Goal: Communication & Community: Answer question/provide support

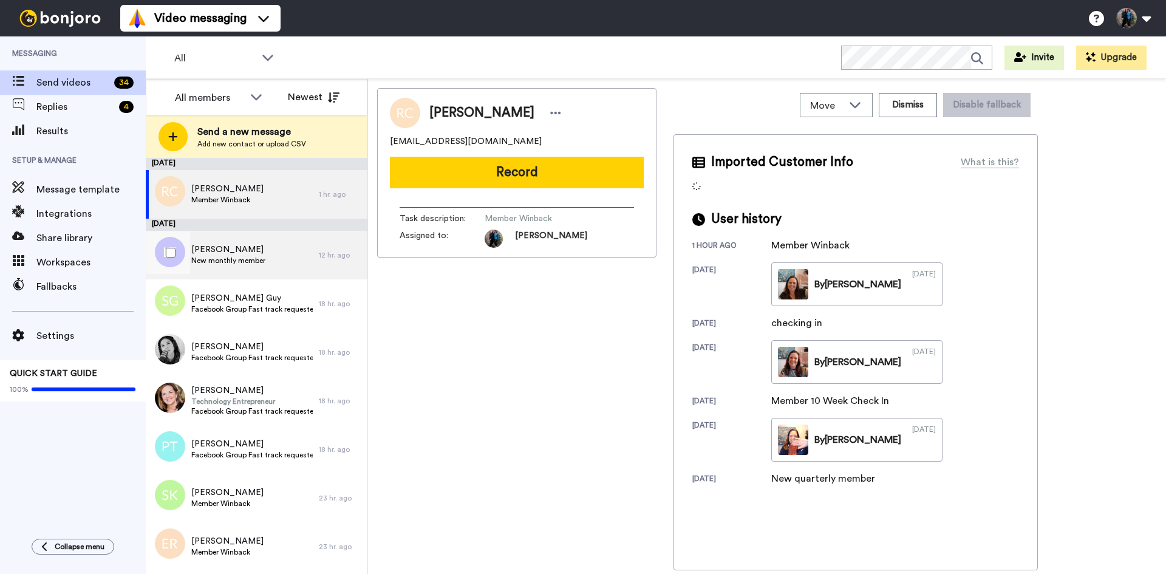
click at [233, 250] on span "[PERSON_NAME]" at bounding box center [228, 249] width 74 height 12
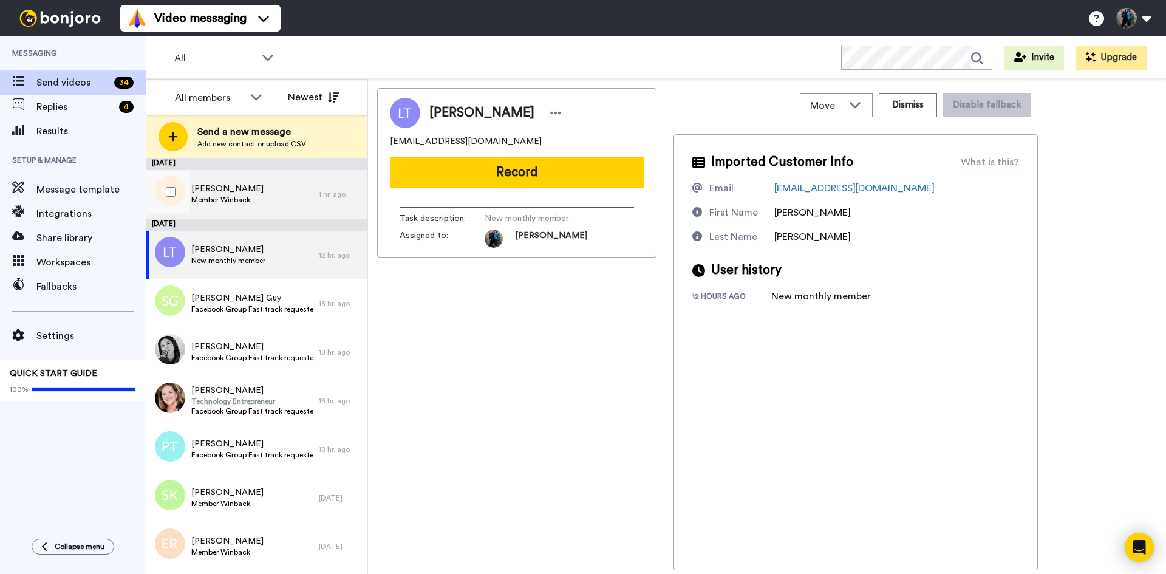
click at [265, 186] on div "[PERSON_NAME] Member Winback" at bounding box center [232, 194] width 173 height 49
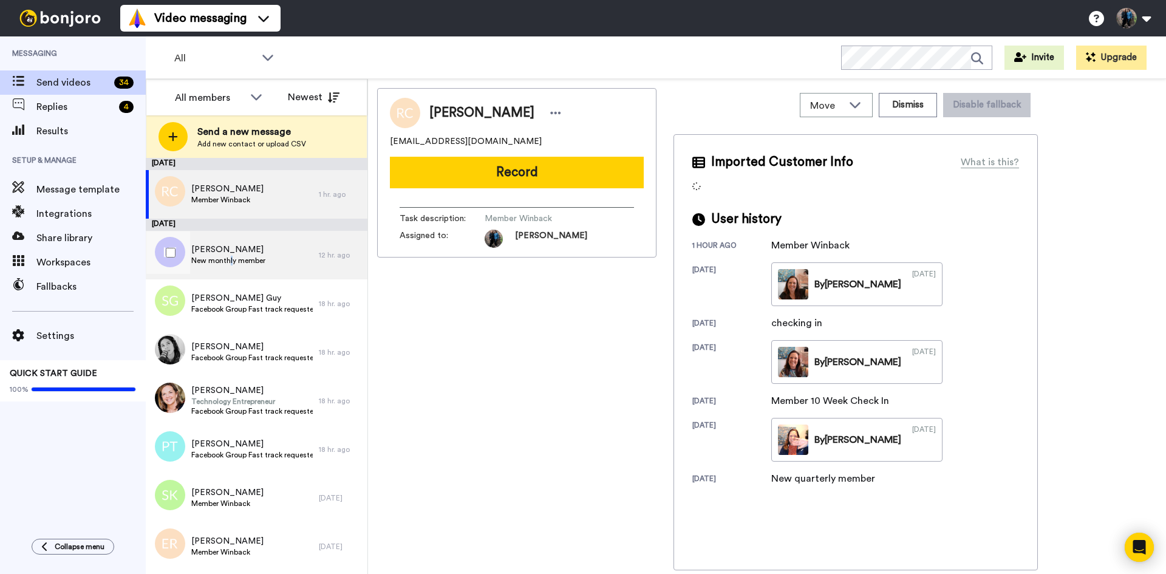
click at [231, 258] on span "New monthly member" at bounding box center [228, 261] width 74 height 10
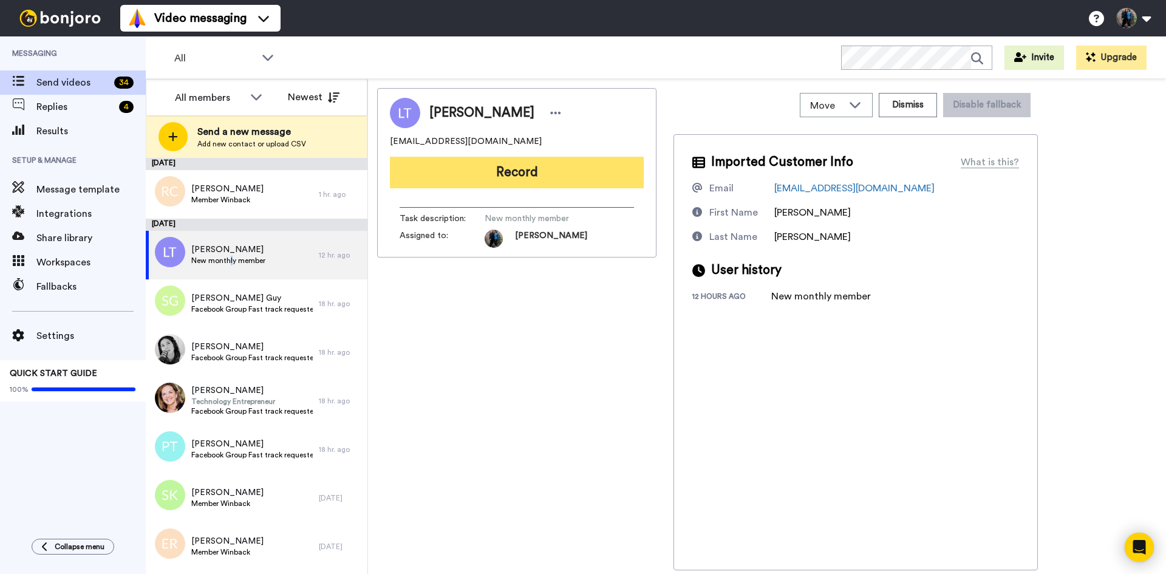
click at [528, 180] on button "Record" at bounding box center [517, 173] width 254 height 32
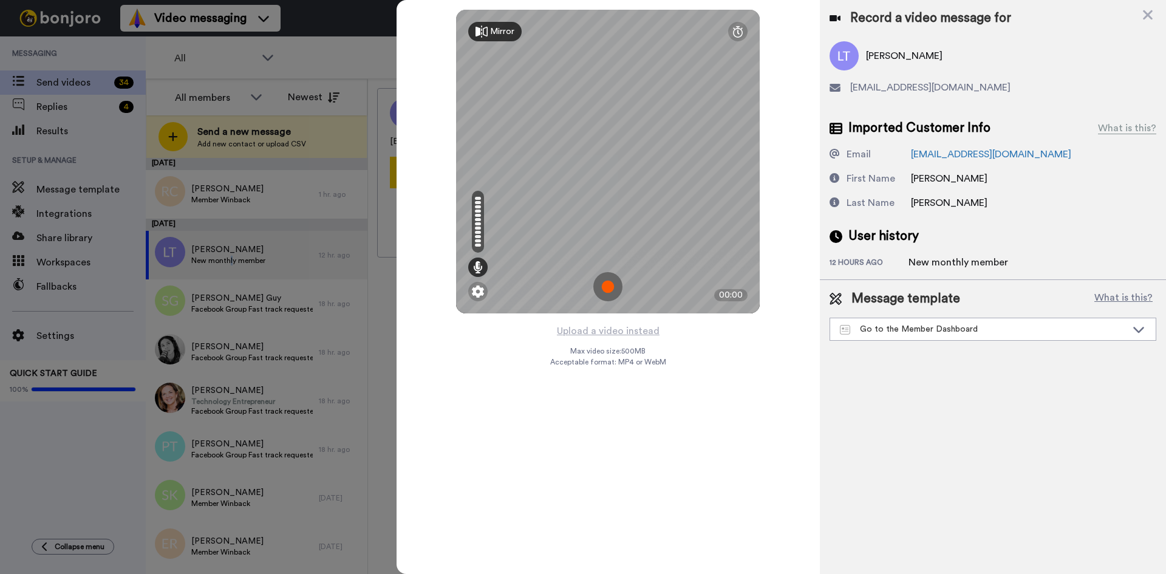
click at [605, 284] on img at bounding box center [607, 286] width 29 height 29
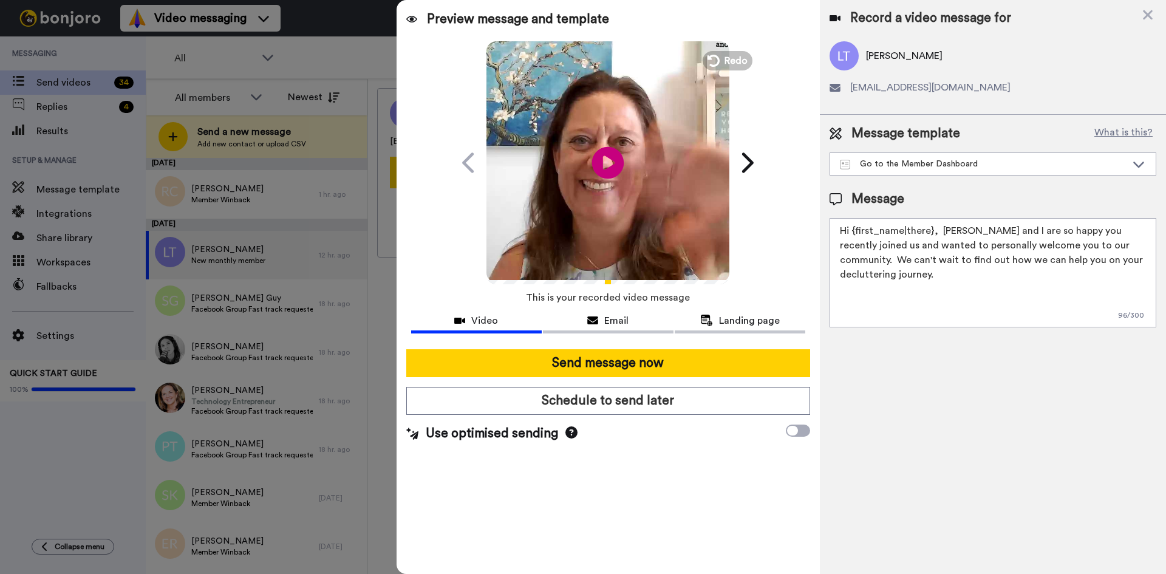
click at [610, 158] on icon at bounding box center [608, 162] width 32 height 32
click at [739, 56] on span "Redo" at bounding box center [736, 60] width 25 height 16
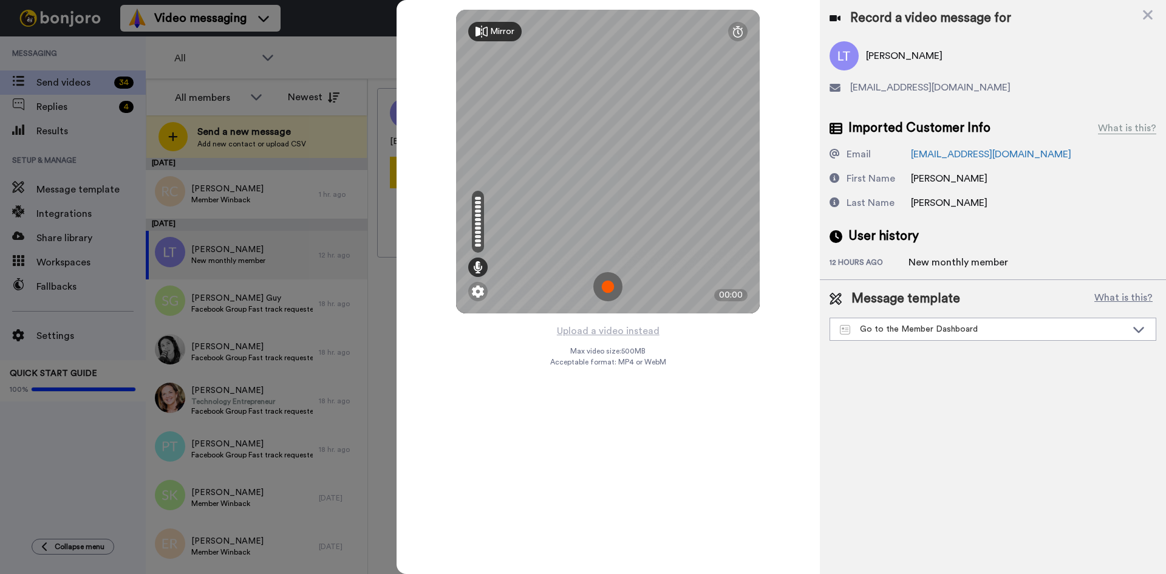
click at [611, 279] on img at bounding box center [607, 286] width 29 height 29
click at [608, 282] on img at bounding box center [607, 286] width 29 height 29
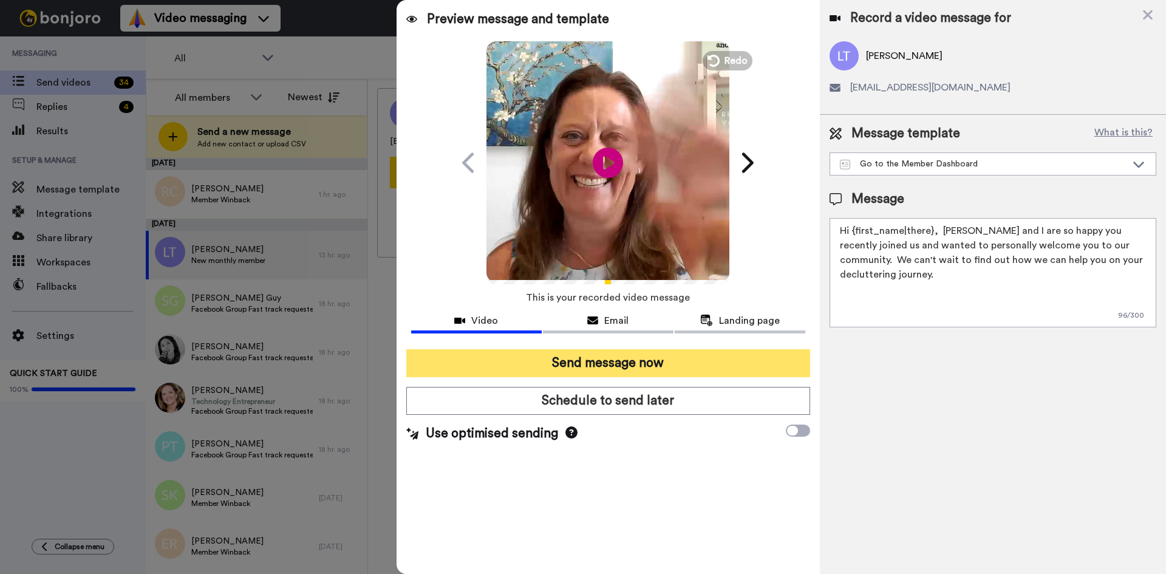
click at [612, 361] on button "Send message now" at bounding box center [608, 363] width 404 height 28
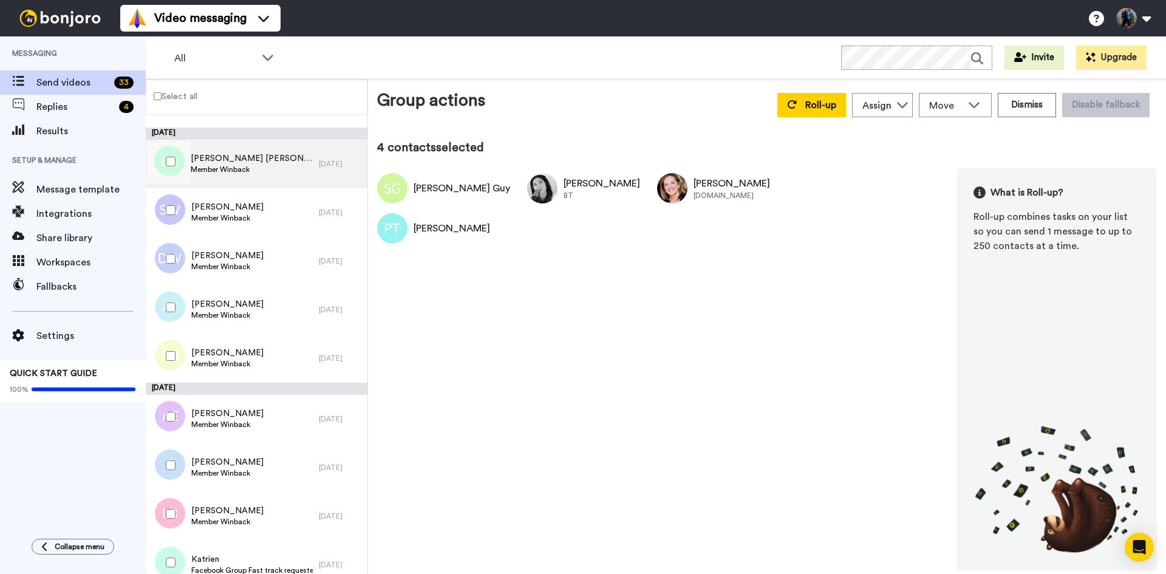
scroll to position [1217, 0]
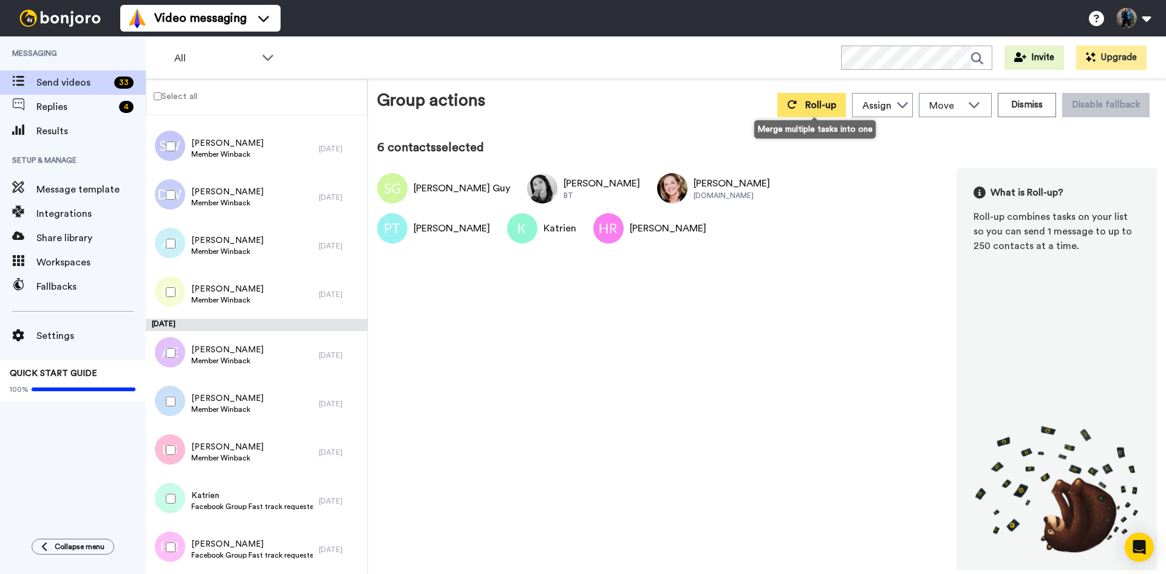
click at [823, 105] on span "Roll-up" at bounding box center [820, 105] width 31 height 10
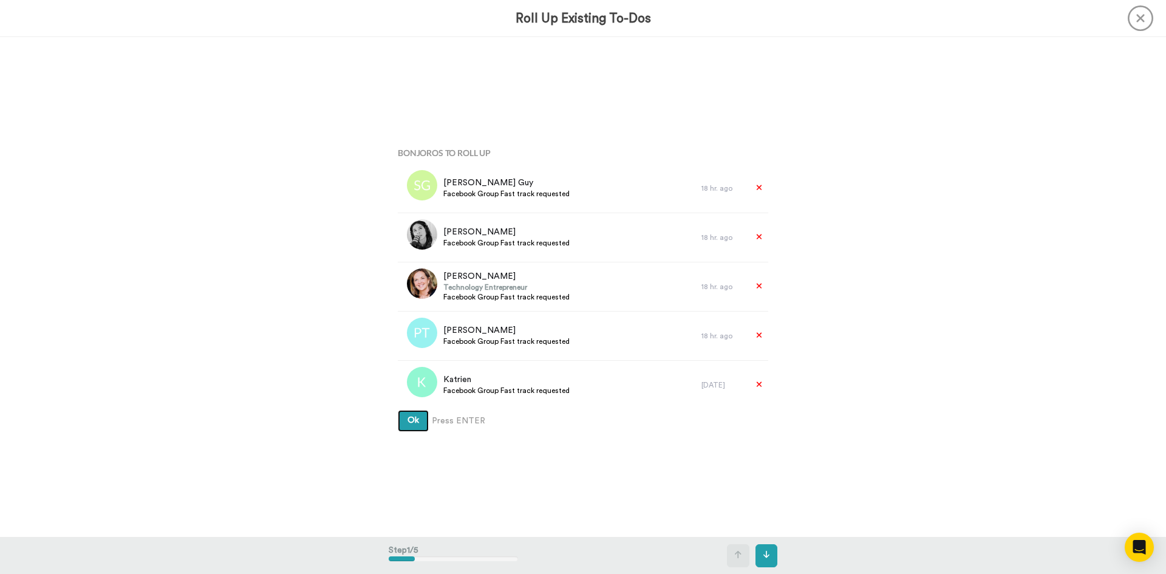
click at [408, 417] on span "Ok" at bounding box center [413, 420] width 12 height 8
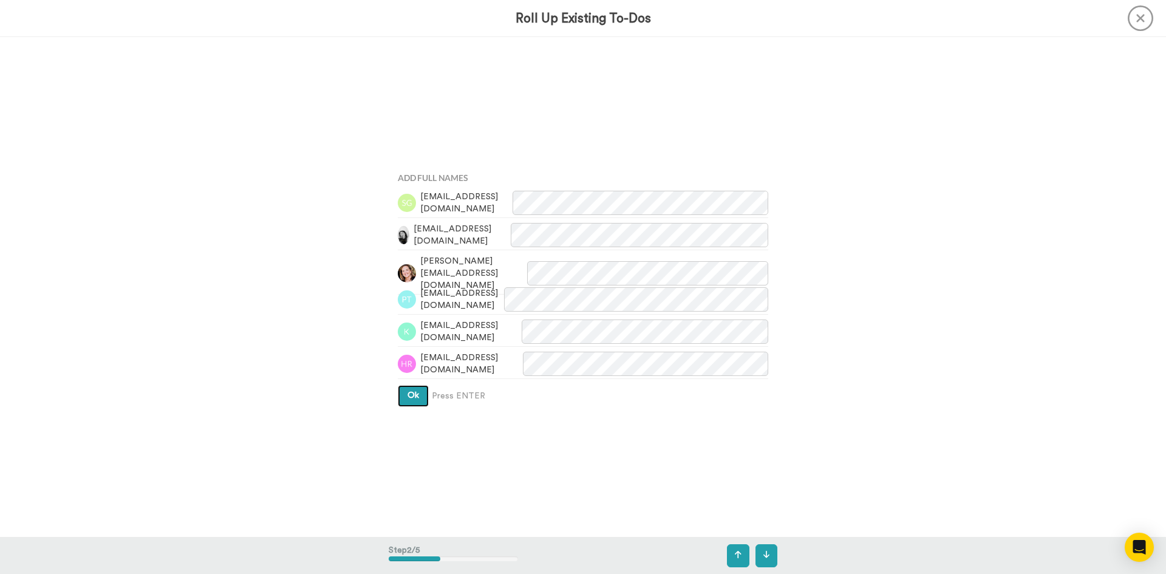
click at [412, 397] on span "Ok" at bounding box center [413, 395] width 12 height 8
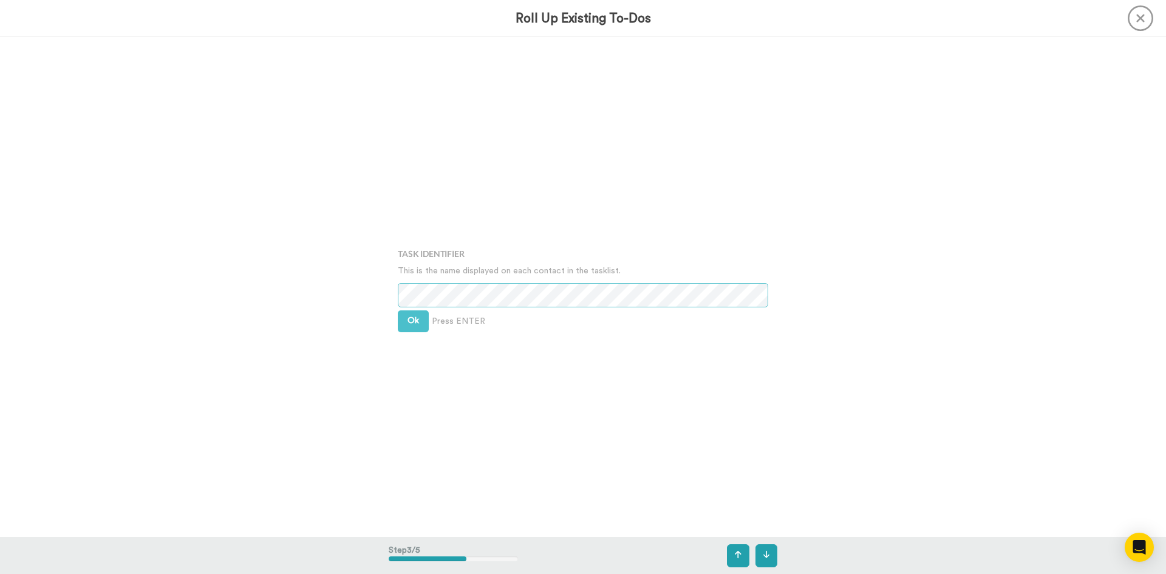
scroll to position [999, 0]
click at [412, 321] on span "Ok" at bounding box center [413, 320] width 12 height 8
click at [409, 311] on span "Ok" at bounding box center [413, 311] width 12 height 8
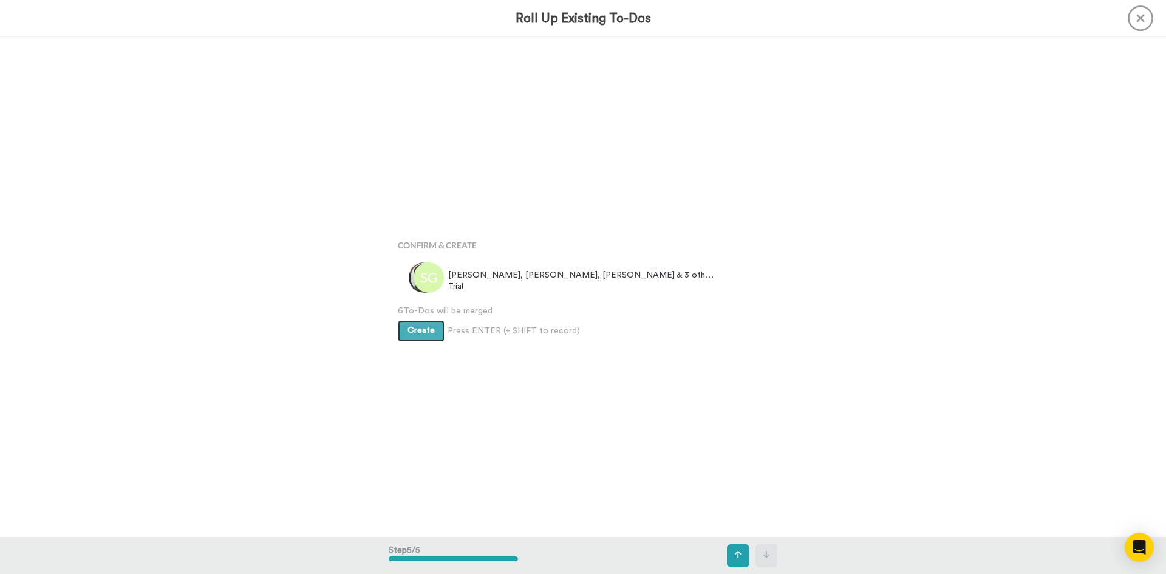
scroll to position [1999, 0]
click at [418, 324] on button "Create" at bounding box center [421, 330] width 47 height 22
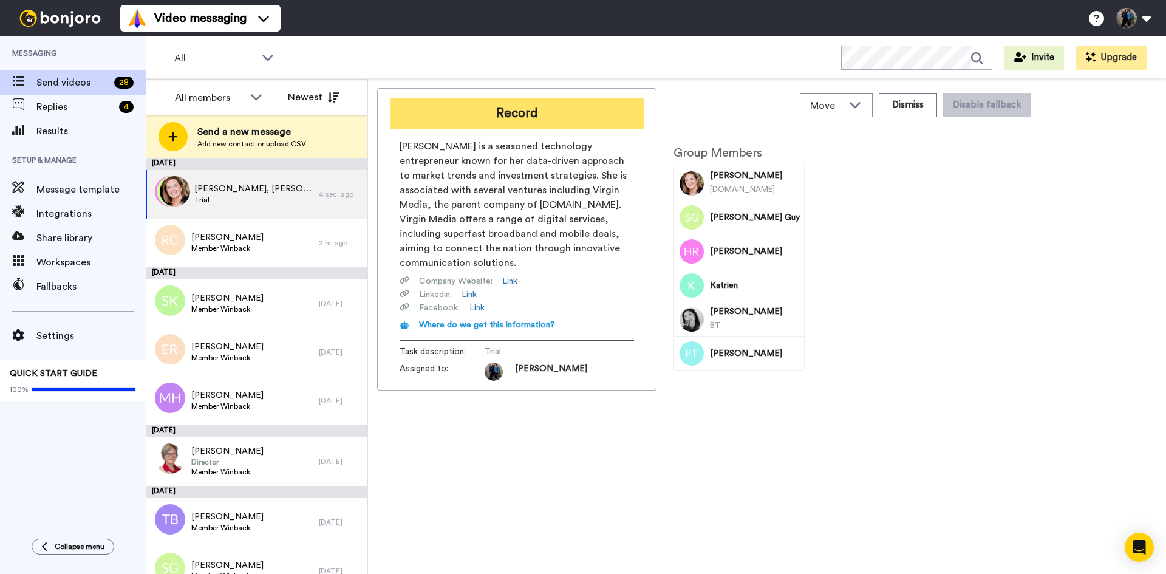
click at [533, 109] on button "Record" at bounding box center [517, 114] width 254 height 32
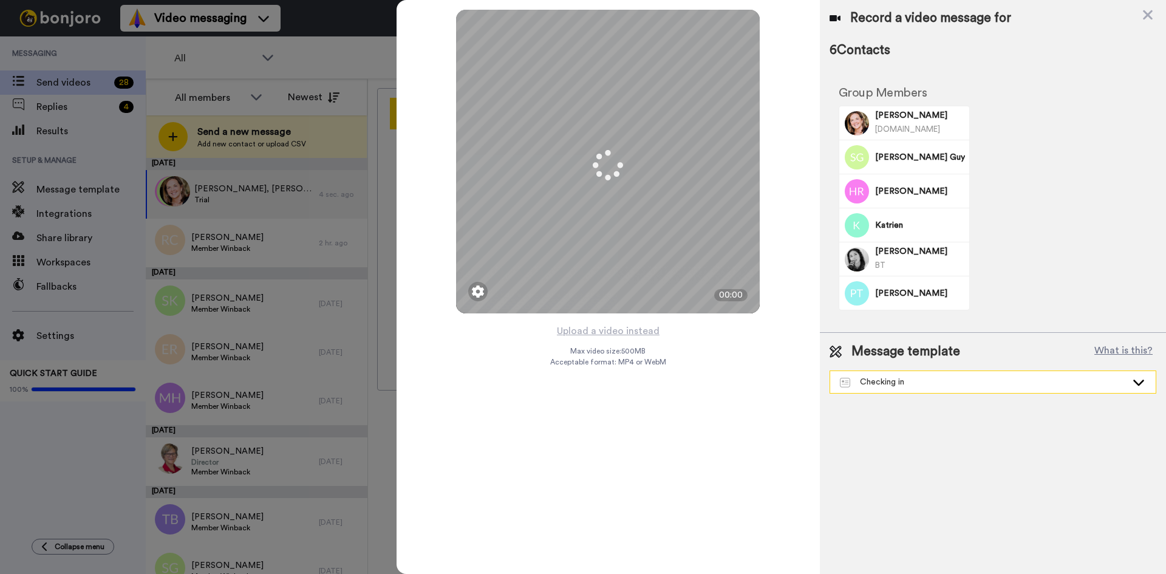
click at [1135, 378] on icon at bounding box center [1138, 382] width 15 height 12
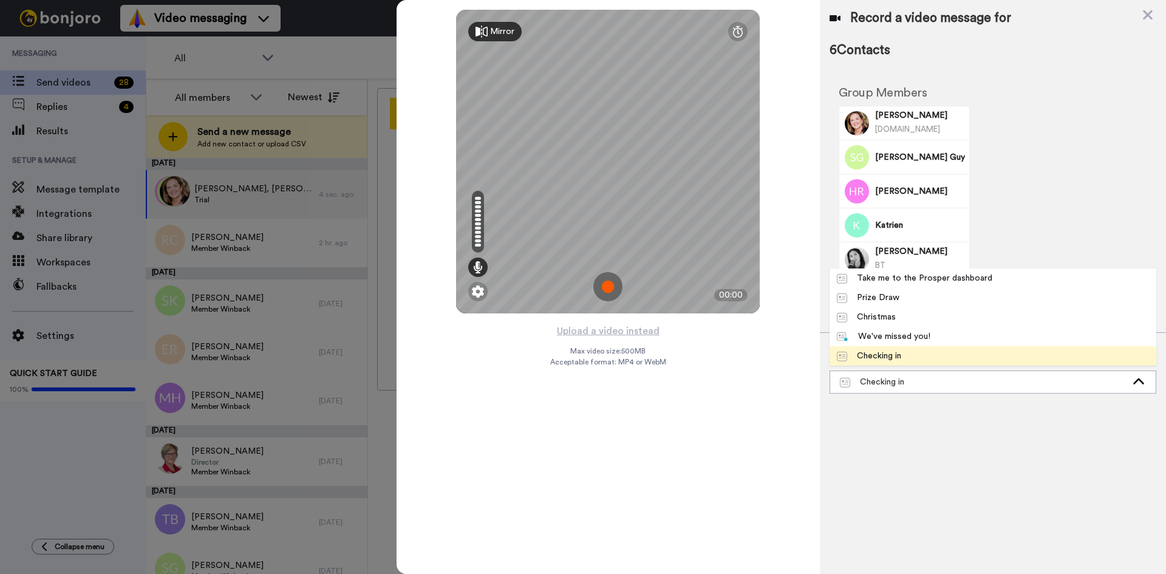
scroll to position [58, 0]
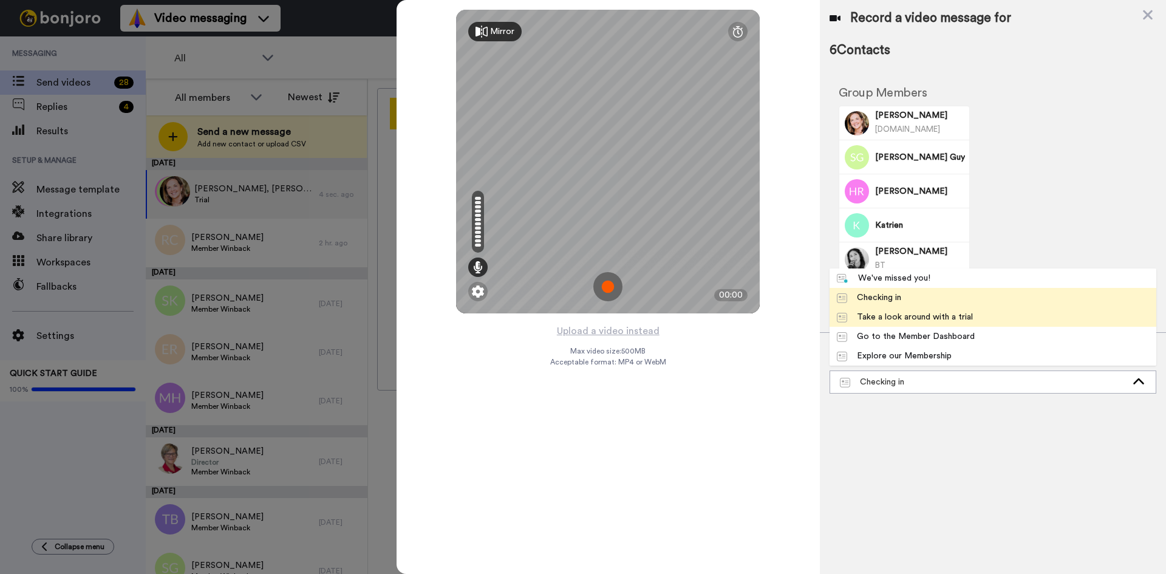
click at [930, 321] on div "Take a look around with a trial" at bounding box center [905, 317] width 136 height 12
